Goal: Task Accomplishment & Management: Manage account settings

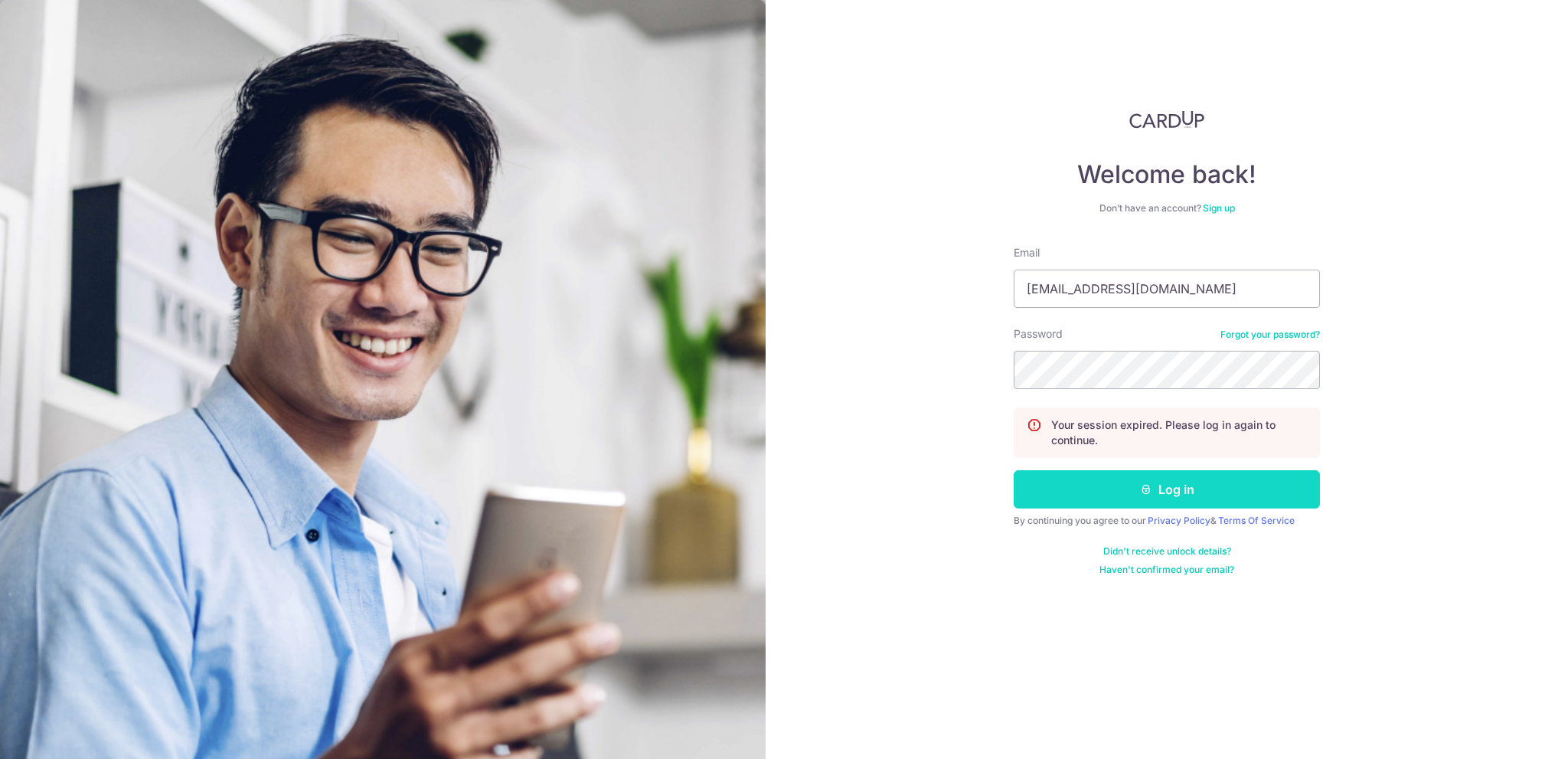
click at [1169, 493] on button "Log in" at bounding box center [1167, 489] width 307 height 38
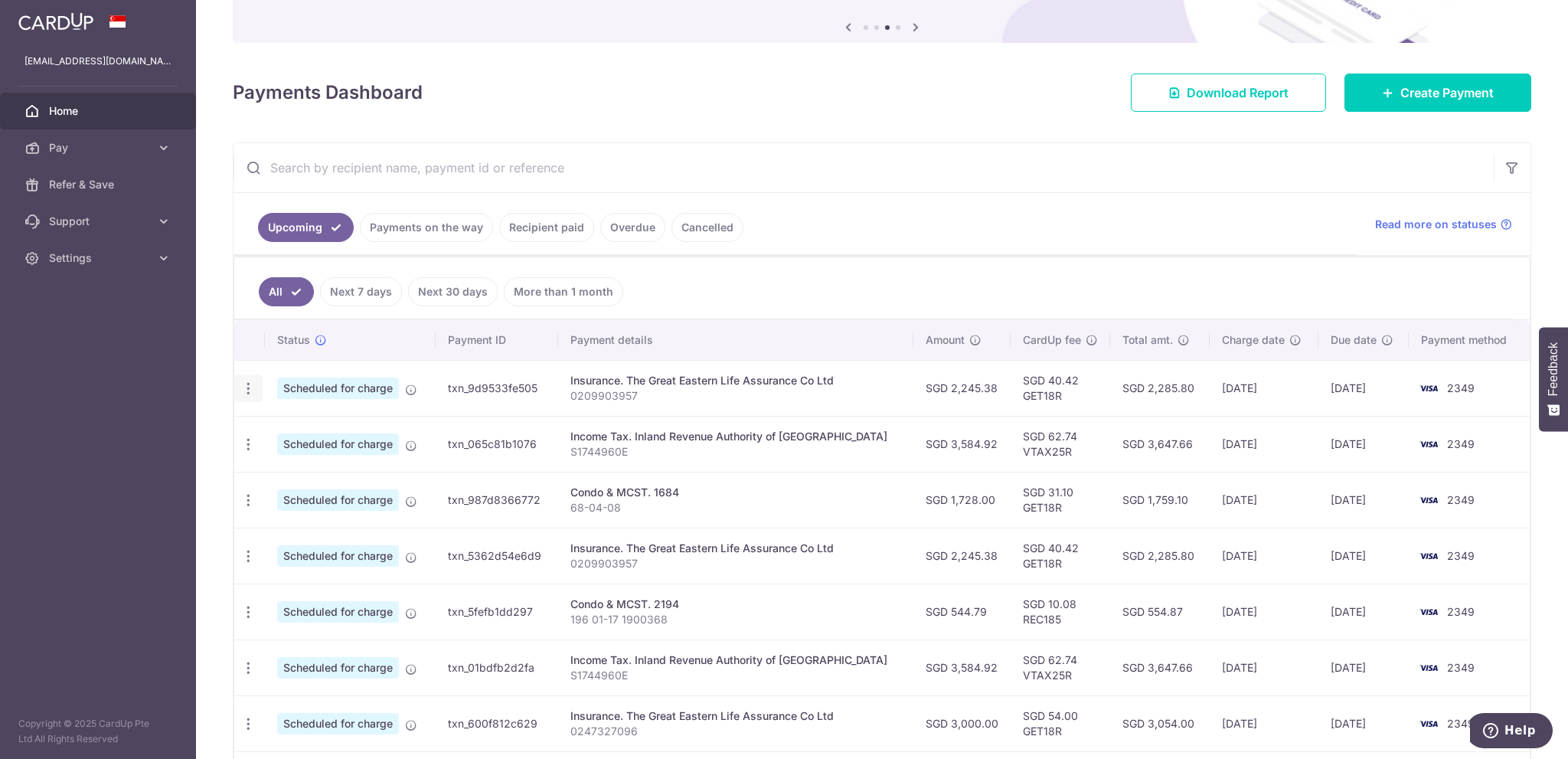
click at [250, 383] on icon "button" at bounding box center [249, 389] width 16 height 16
click at [330, 464] on span "Cancel payment" at bounding box center [330, 467] width 102 height 18
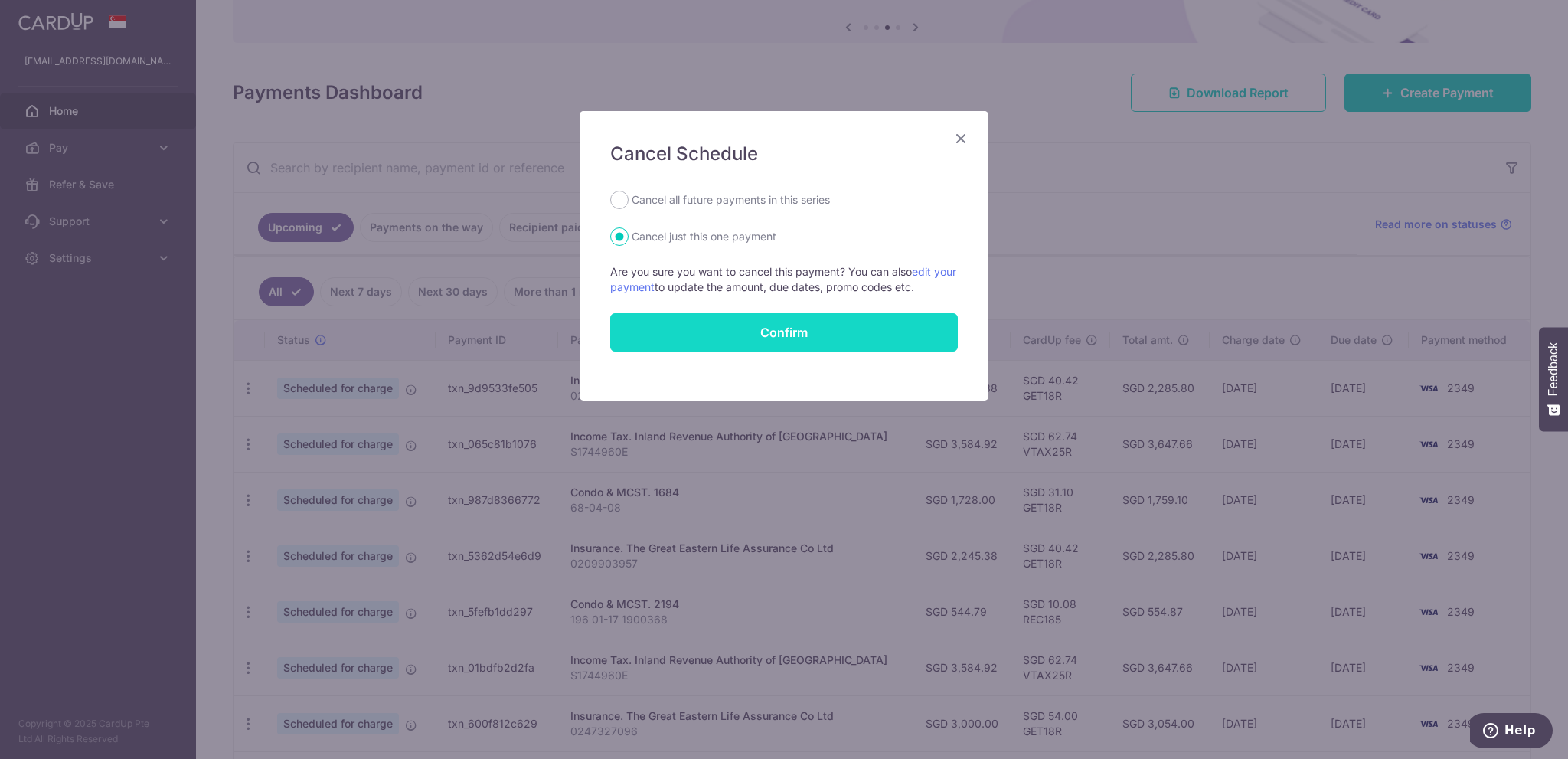
click at [792, 328] on button "Confirm" at bounding box center [784, 332] width 348 height 38
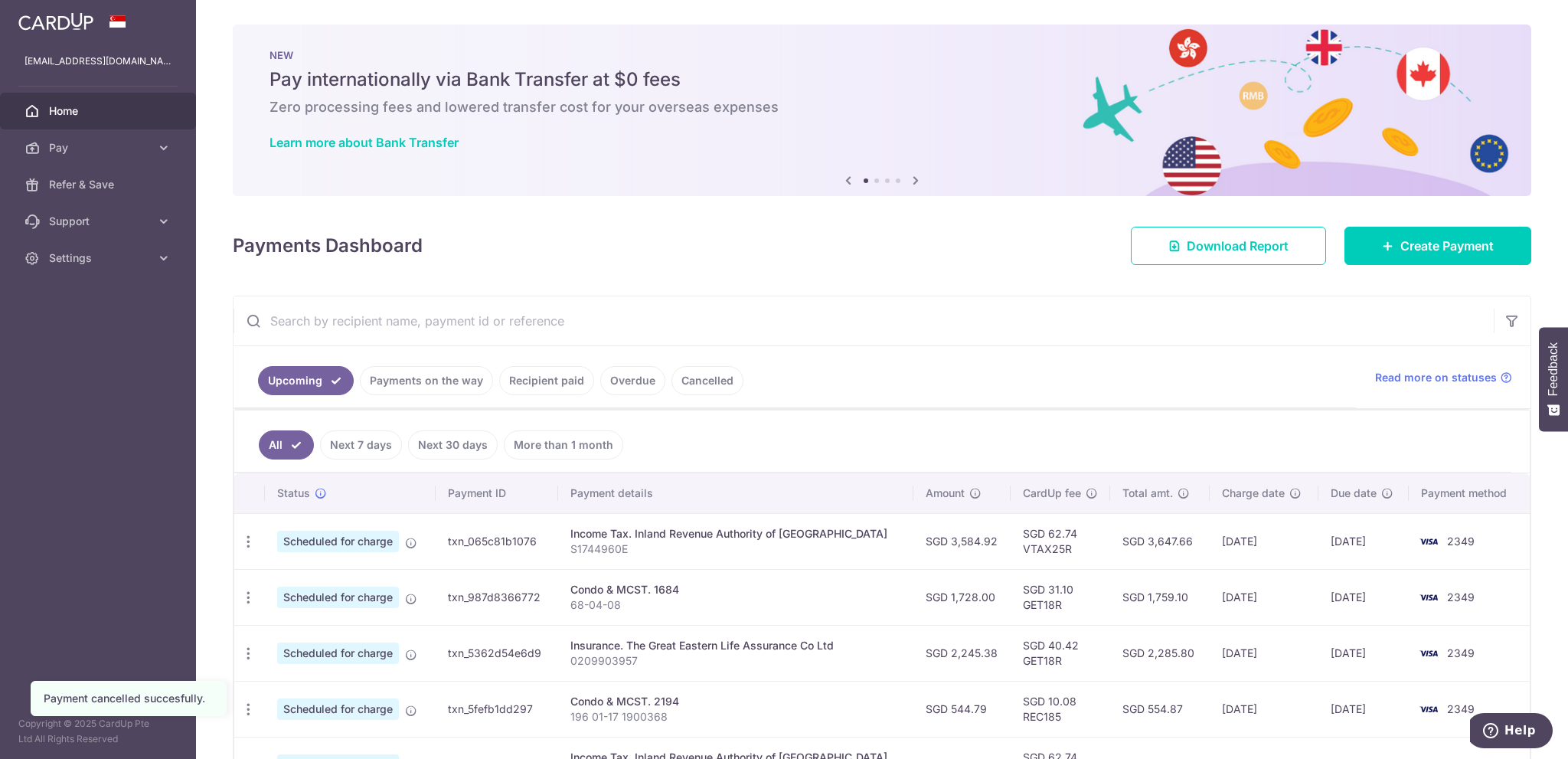
scroll to position [153, 0]
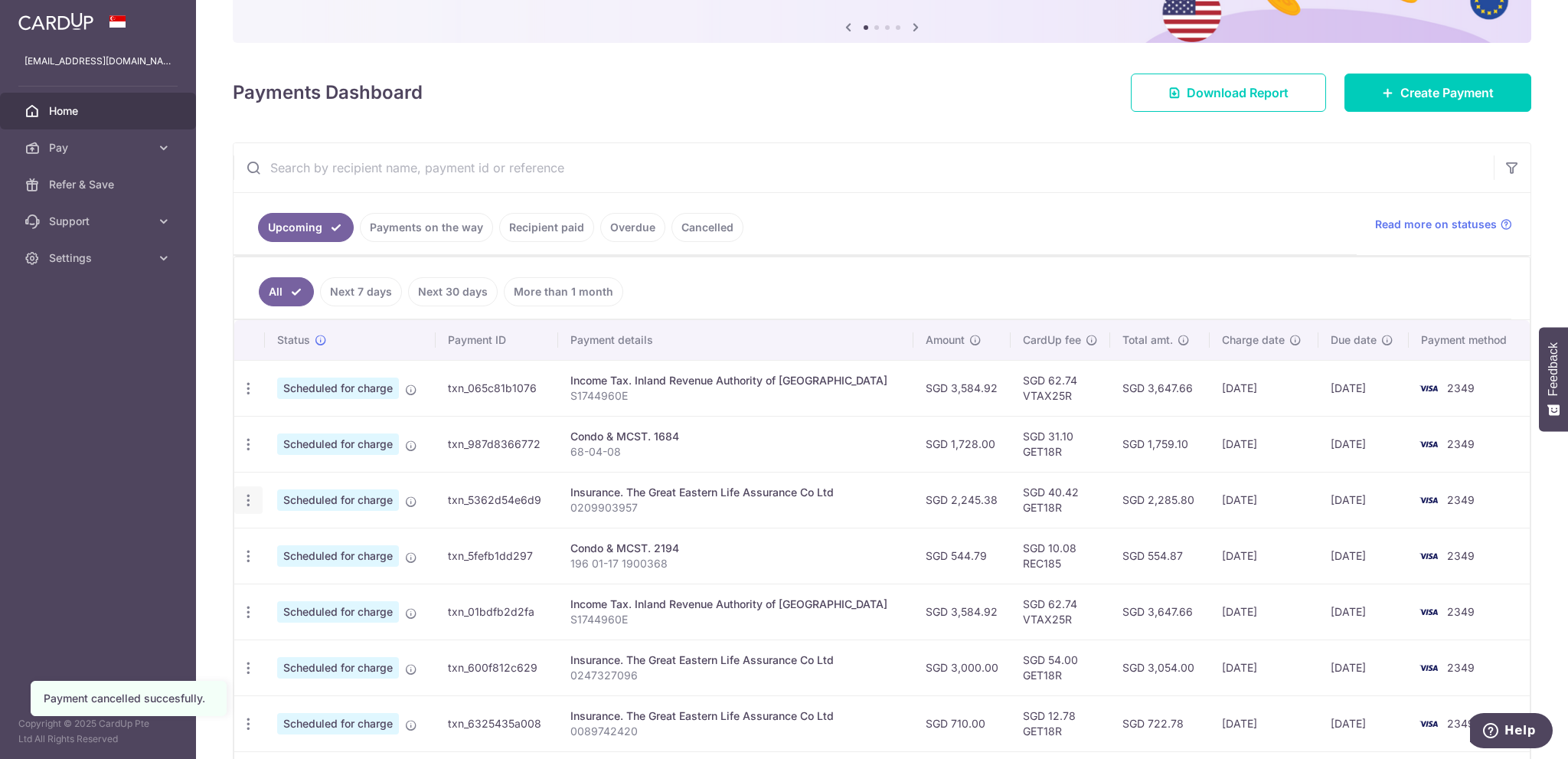
click at [245, 492] on icon "button" at bounding box center [249, 500] width 16 height 16
click at [338, 579] on span "Cancel payment" at bounding box center [330, 579] width 102 height 18
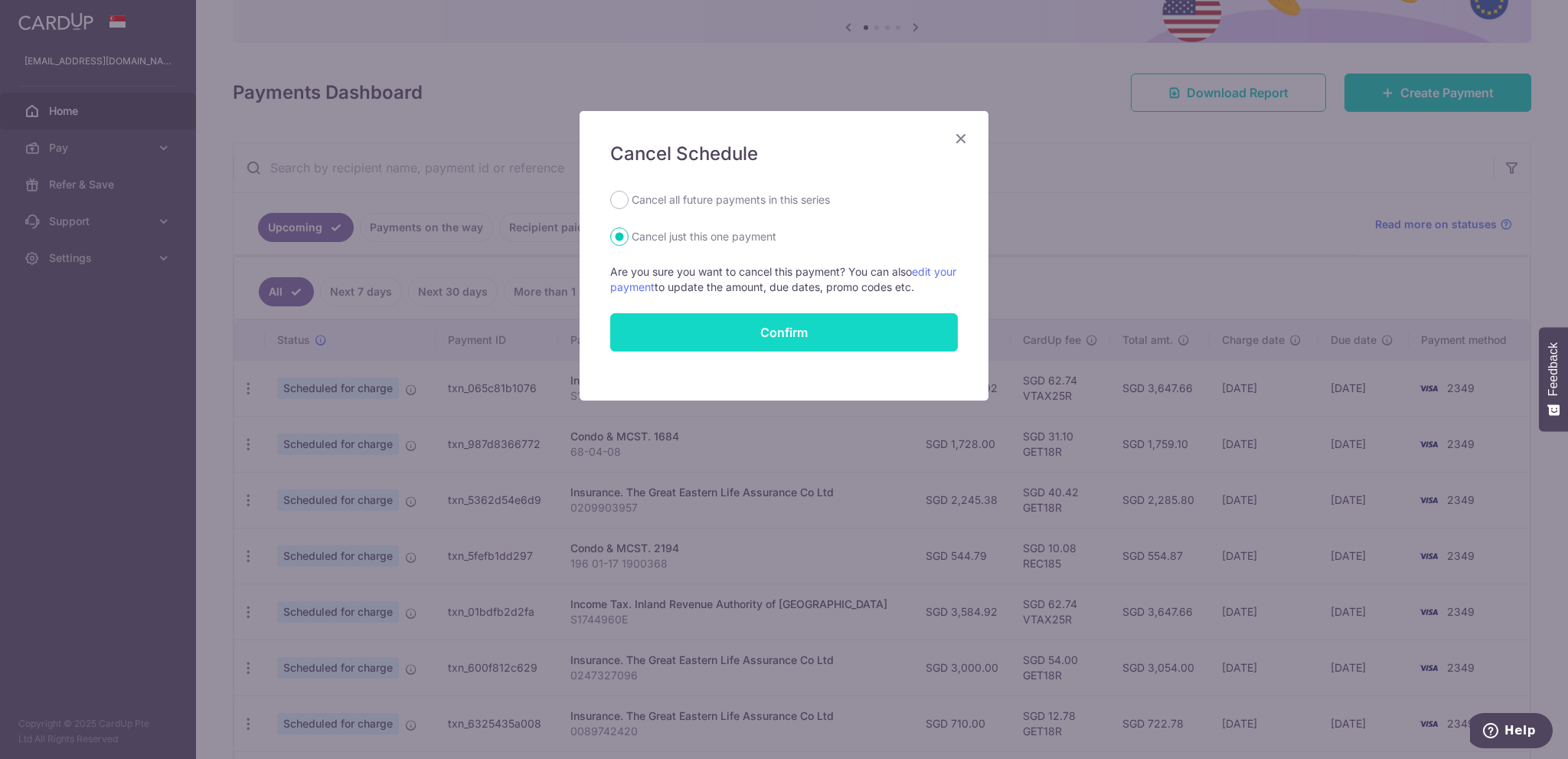
click at [784, 325] on button "Confirm" at bounding box center [784, 332] width 348 height 38
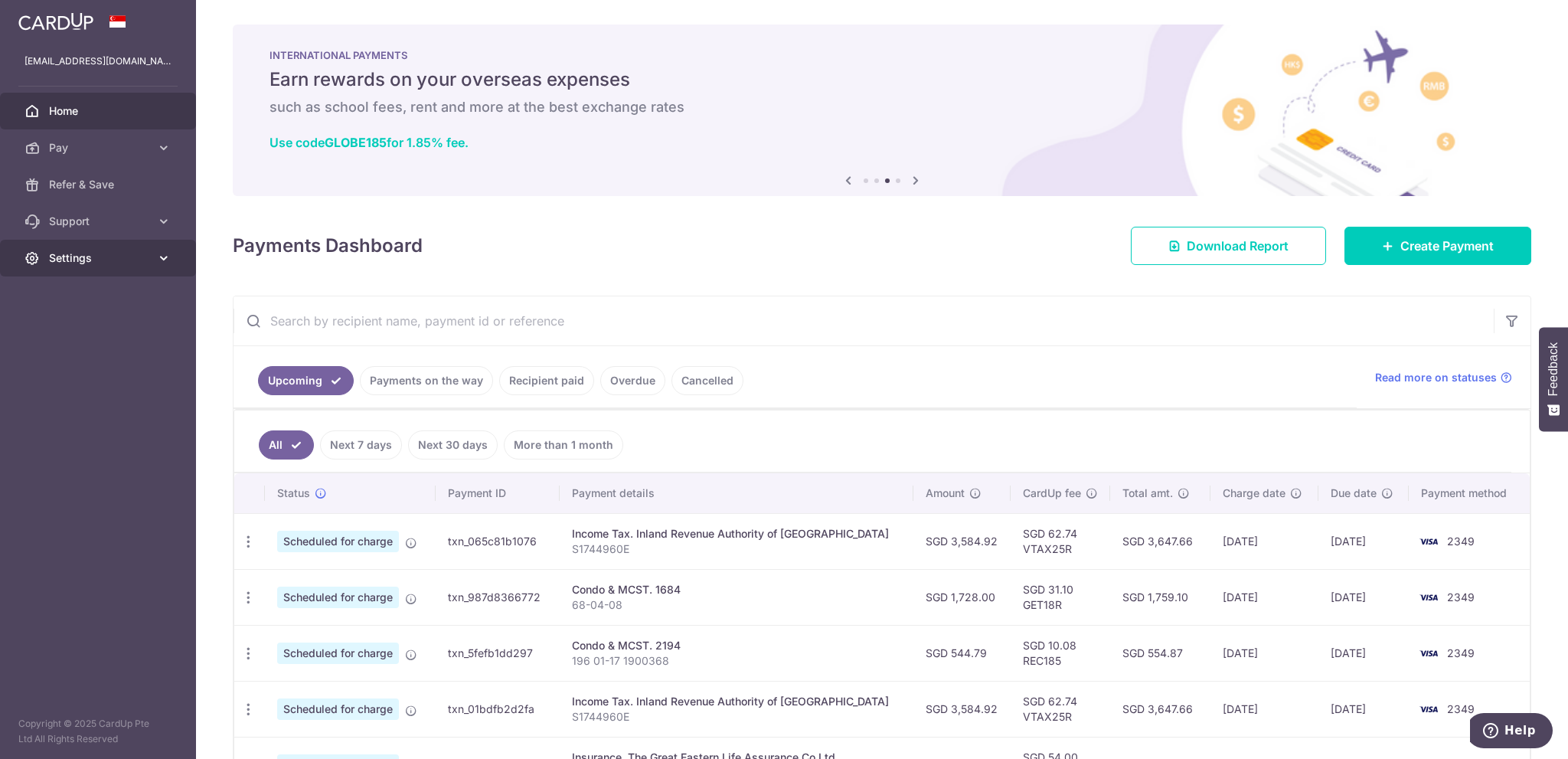
click at [58, 256] on span "Settings" at bounding box center [99, 258] width 101 height 16
click at [76, 335] on span "Logout" at bounding box center [99, 331] width 101 height 16
